Goal: Register for event/course

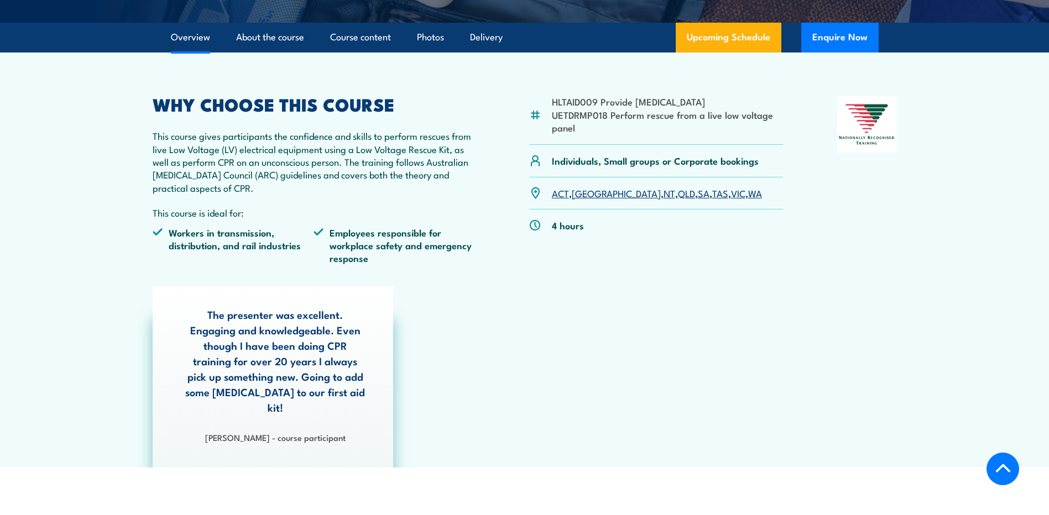
click at [731, 193] on link "VIC" at bounding box center [738, 192] width 14 height 13
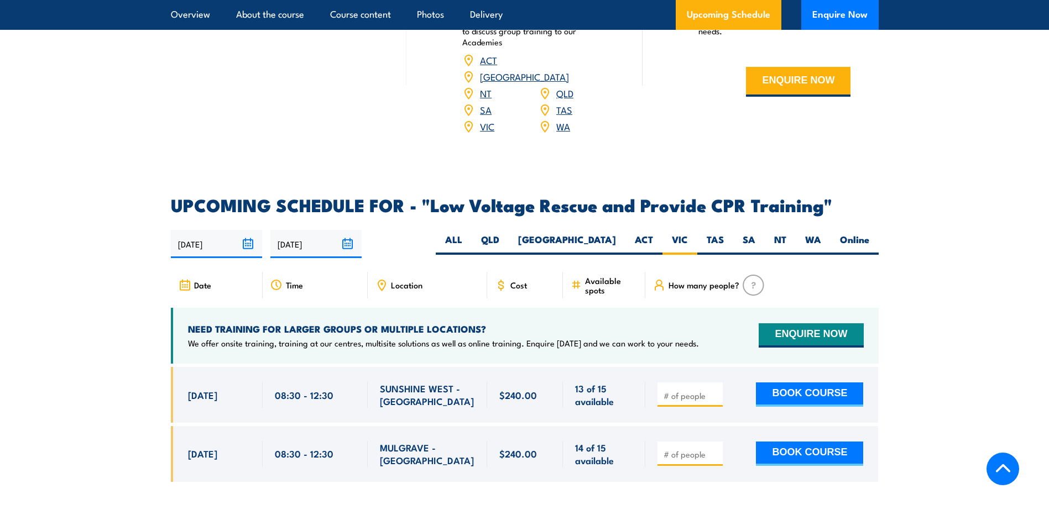
scroll to position [1750, 0]
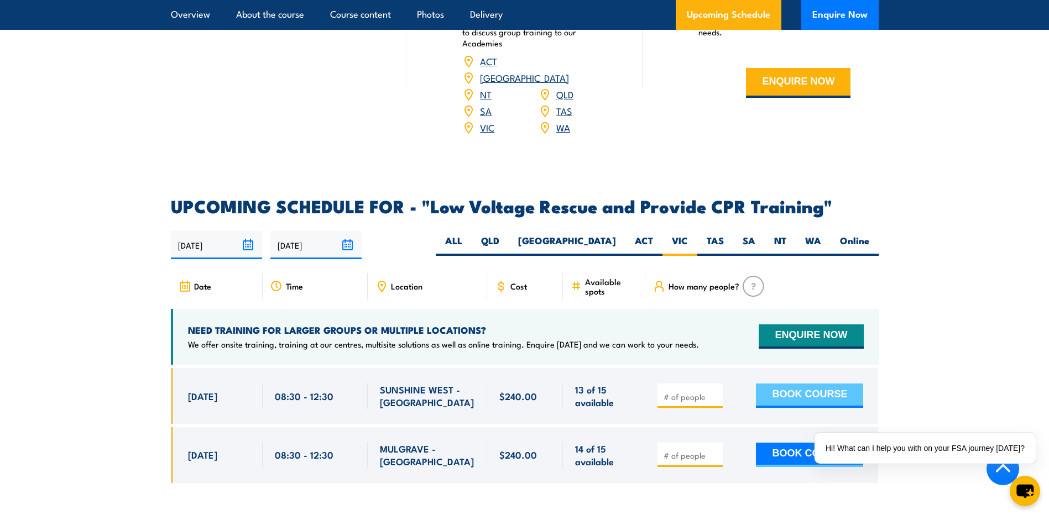
click at [812, 384] on button "BOOK COURSE" at bounding box center [809, 396] width 107 height 24
click at [489, 121] on link "VIC" at bounding box center [487, 127] width 14 height 13
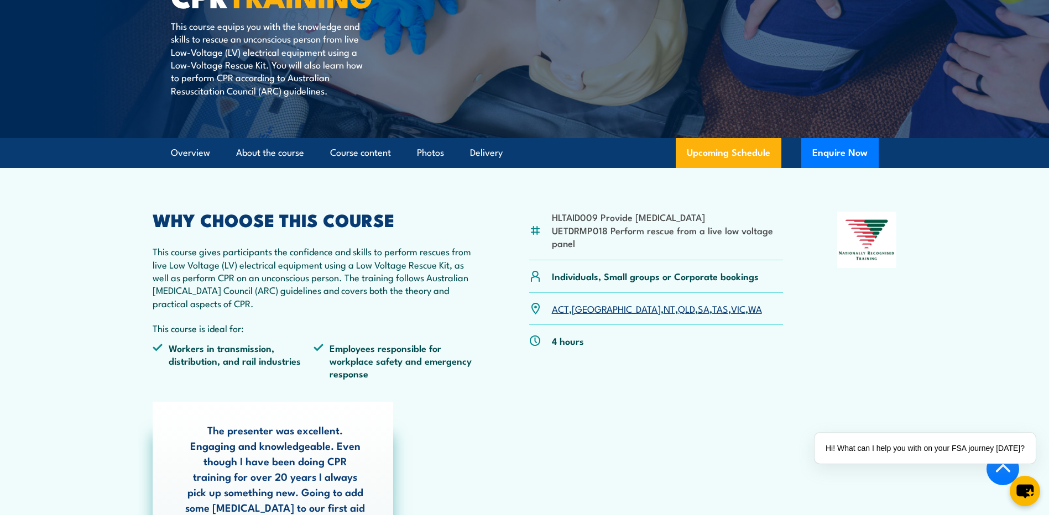
scroll to position [257, 0]
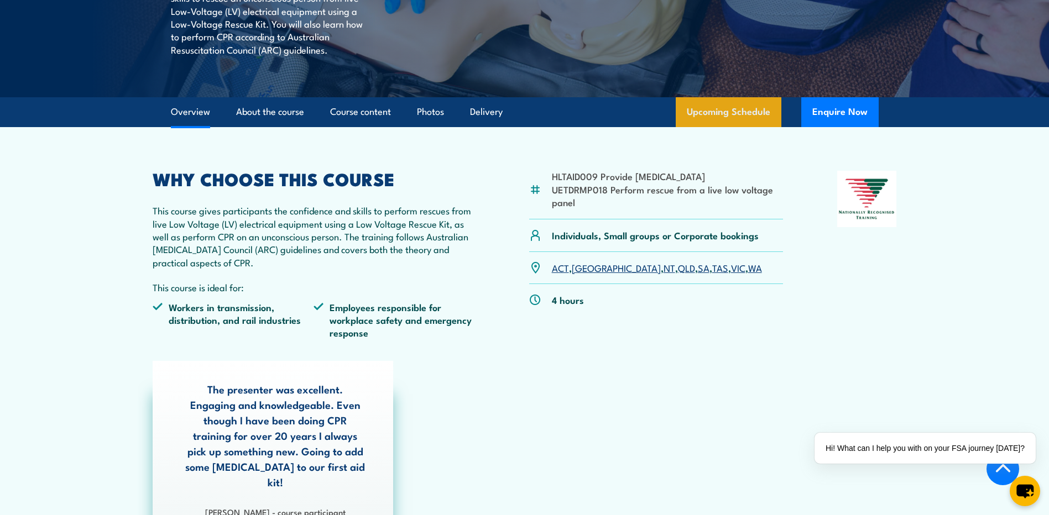
click at [751, 118] on link "Upcoming Schedule" at bounding box center [729, 112] width 106 height 30
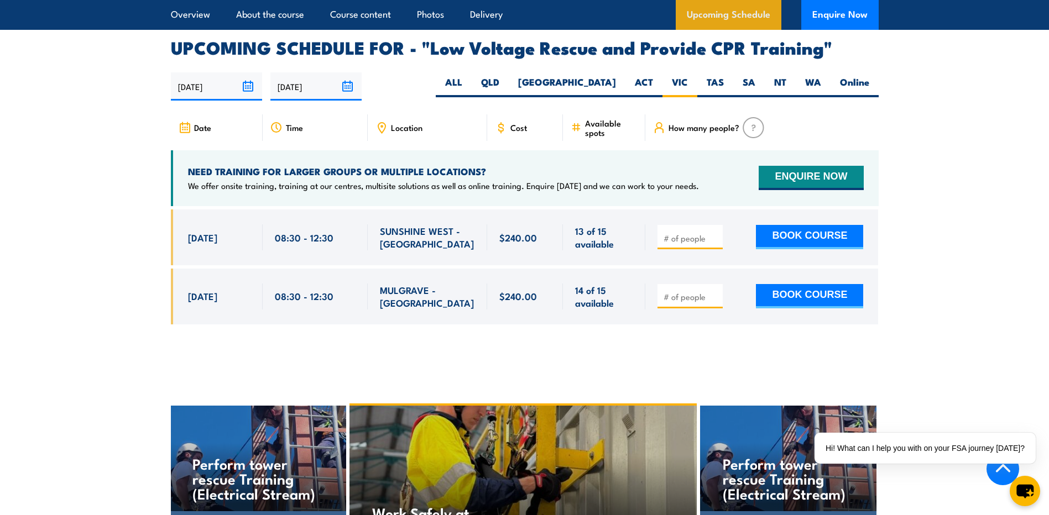
scroll to position [1916, 0]
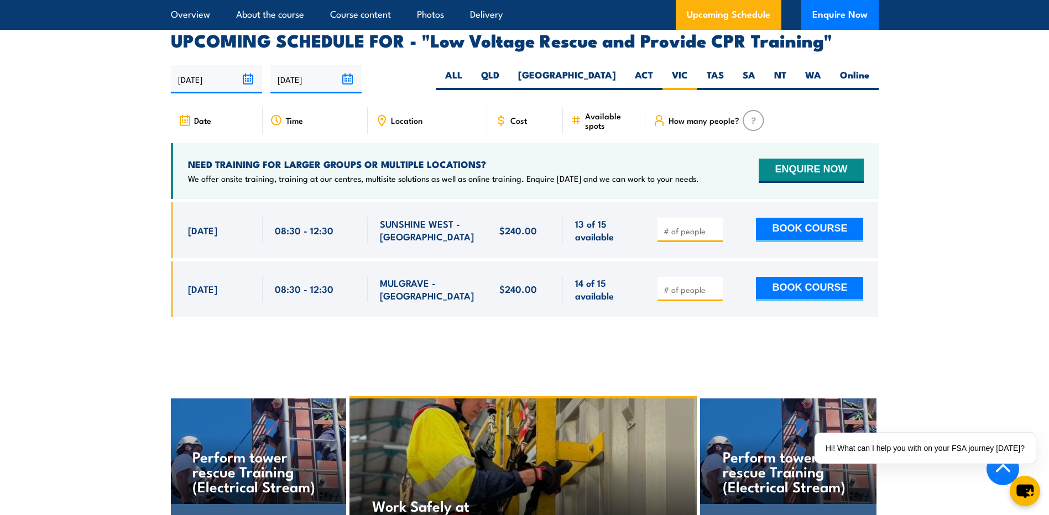
click at [254, 202] on div "[DATE] 08:30 - 08:30" at bounding box center [217, 230] width 92 height 56
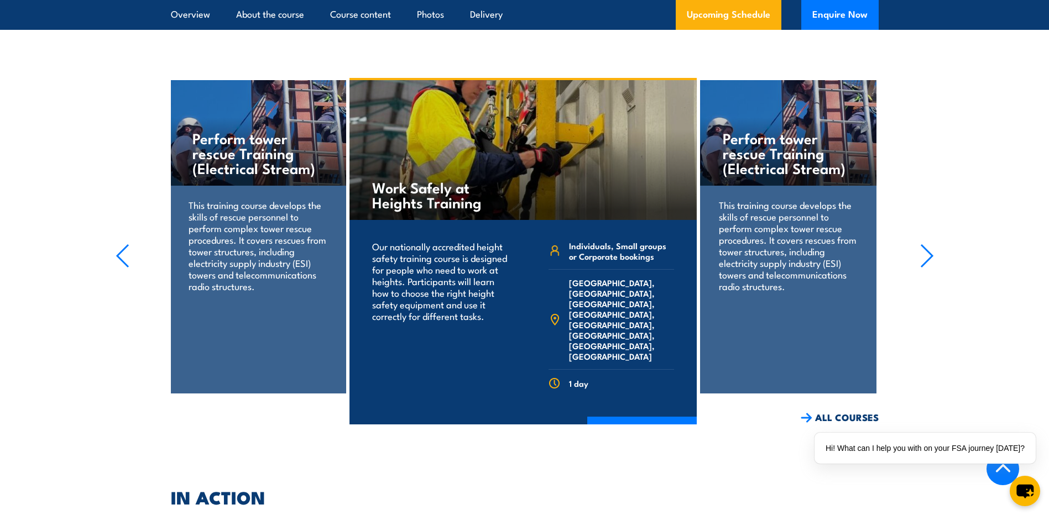
scroll to position [2082, 0]
